Goal: Task Accomplishment & Management: Complete application form

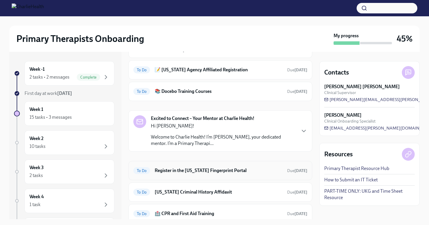
scroll to position [57, 0]
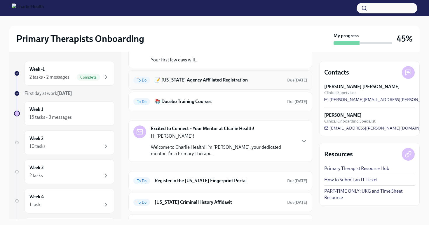
click at [192, 80] on h6 "📝 [US_STATE] Agency Affiliated Registration" at bounding box center [219, 80] width 128 height 6
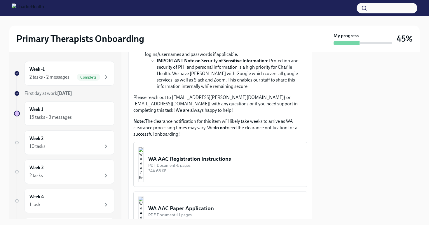
scroll to position [271, 0]
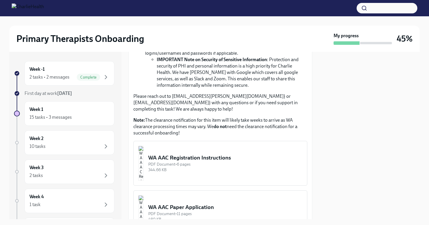
click at [207, 162] on div "PDF Document • 6 pages" at bounding box center [225, 165] width 154 height 6
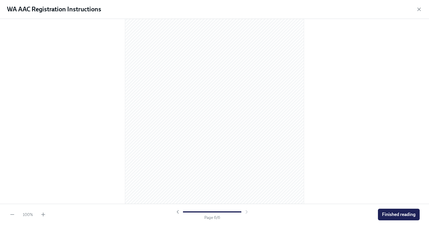
scroll to position [1237, 0]
click at [418, 8] on icon "button" at bounding box center [418, 9] width 3 height 3
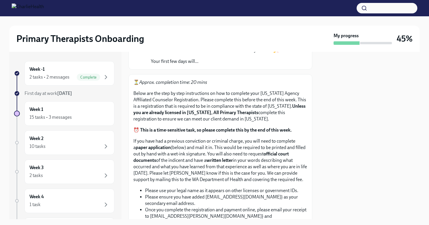
scroll to position [0, 0]
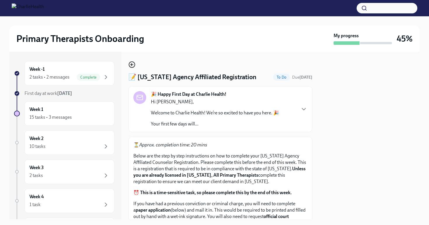
click at [133, 64] on icon "button" at bounding box center [131, 64] width 7 height 7
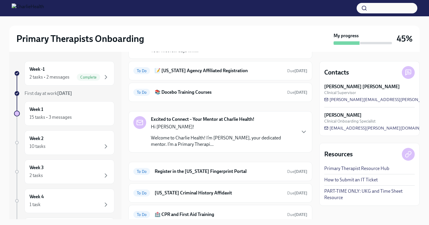
scroll to position [115, 0]
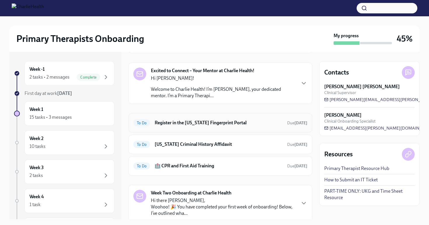
click at [183, 127] on div "To Do Register in the [US_STATE] Fingerprint Portal Due [DATE]" at bounding box center [220, 122] width 174 height 9
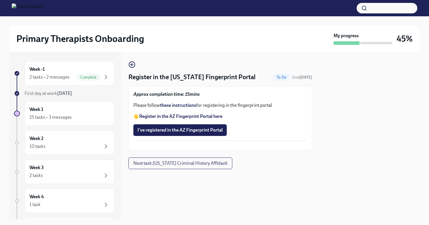
click at [168, 106] on strong "these instructions" at bounding box center [178, 106] width 36 height 6
click at [132, 66] on icon "button" at bounding box center [131, 64] width 7 height 7
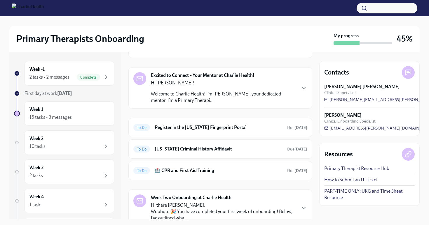
scroll to position [111, 0]
click at [233, 121] on div "To Do Register in the [US_STATE] Fingerprint Portal Due [DATE]" at bounding box center [220, 127] width 184 height 19
click at [204, 122] on div "To Do Register in the [US_STATE] Fingerprint Portal Due [DATE]" at bounding box center [220, 127] width 184 height 19
click at [181, 127] on h6 "Register in the [US_STATE] Fingerprint Portal" at bounding box center [219, 127] width 128 height 6
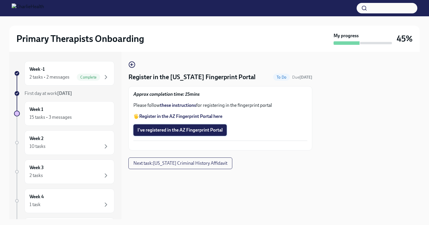
click at [174, 130] on span "I've registered in the AZ Fingerprint Portal" at bounding box center [179, 130] width 85 height 6
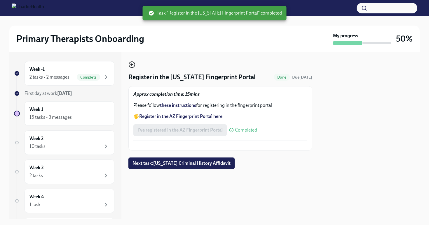
click at [130, 64] on icon "button" at bounding box center [131, 64] width 7 height 7
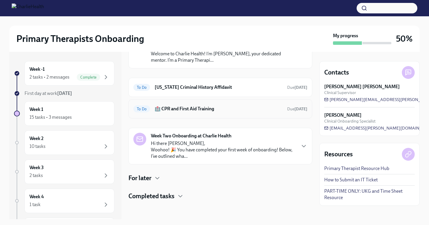
scroll to position [140, 0]
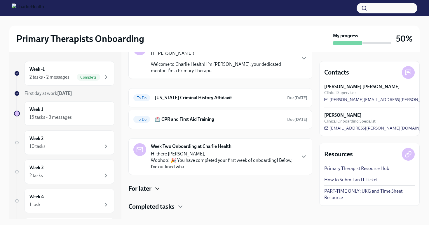
click at [158, 188] on icon "button" at bounding box center [157, 188] width 7 height 7
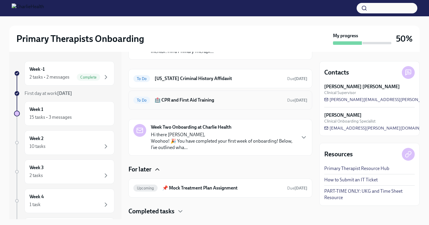
scroll to position [160, 0]
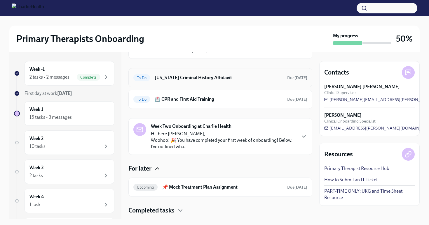
click at [220, 79] on h6 "[US_STATE] Criminal History Affidavit" at bounding box center [219, 78] width 128 height 6
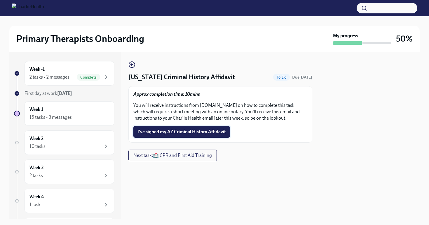
click at [183, 134] on span "I've signed my AZ Criminal History Affidavit" at bounding box center [181, 132] width 88 height 6
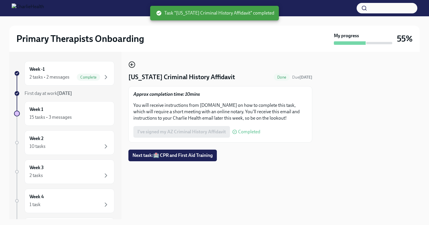
click at [132, 64] on icon "button" at bounding box center [131, 65] width 1 height 2
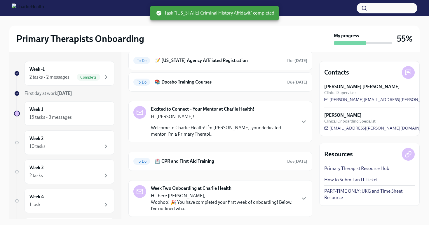
scroll to position [129, 0]
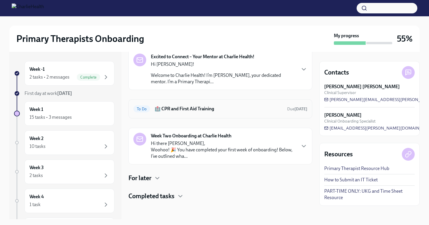
click at [167, 110] on h6 "🏥 CPR and First Aid Training" at bounding box center [219, 109] width 128 height 6
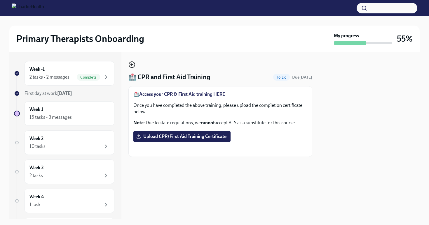
click at [134, 64] on icon "button" at bounding box center [131, 64] width 7 height 7
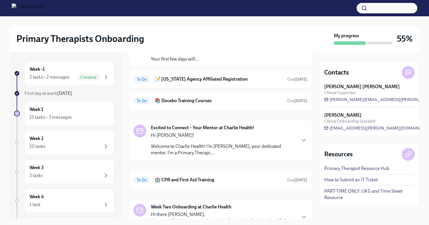
scroll to position [58, 0]
click at [240, 85] on div "To Do 📝 [US_STATE] Agency Affiliated Registration Due [DATE]" at bounding box center [220, 78] width 184 height 19
click at [272, 79] on h6 "📝 [US_STATE] Agency Affiliated Registration" at bounding box center [219, 79] width 128 height 6
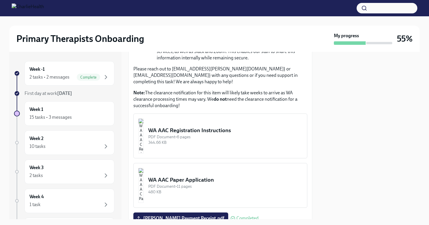
scroll to position [332, 0]
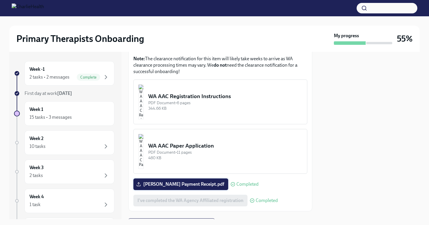
click at [192, 182] on span "[PERSON_NAME] Payment Receipt.pdf" at bounding box center [180, 185] width 87 height 6
click at [0, 0] on input "[PERSON_NAME] Payment Receipt.pdf" at bounding box center [0, 0] width 0 height 0
click at [306, 160] on button "WA AAC Paper Application PDF Document • 11 pages 480 KB" at bounding box center [220, 151] width 174 height 45
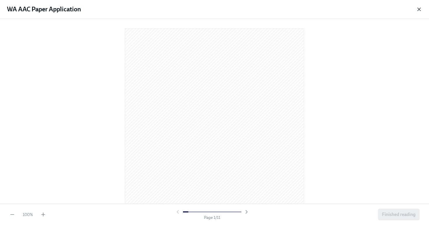
click at [418, 9] on icon "button" at bounding box center [419, 9] width 6 height 6
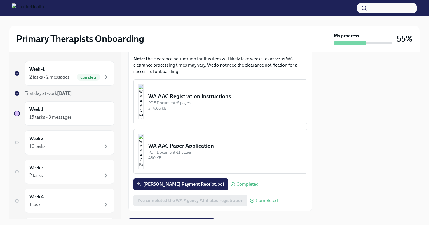
scroll to position [356, 0]
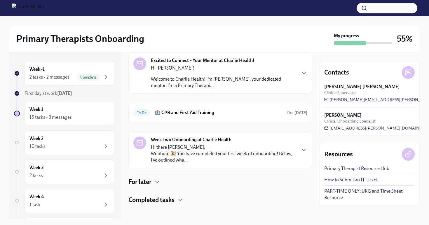
scroll to position [127, 0]
